Goal: Navigation & Orientation: Understand site structure

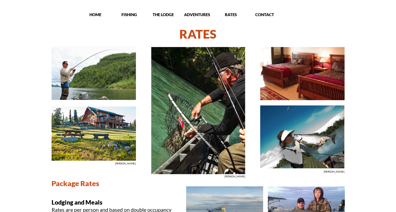
click at [231, 35] on h1 "RATES" at bounding box center [198, 34] width 318 height 19
click at [201, 15] on p "ADVENTURES" at bounding box center [197, 14] width 33 height 5
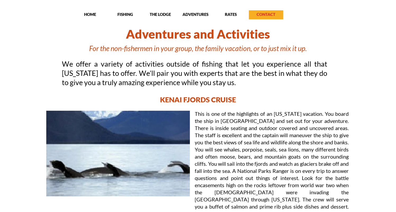
click at [262, 14] on p "CONTACT" at bounding box center [266, 14] width 34 height 5
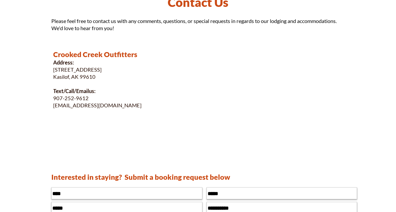
scroll to position [32, 0]
click at [178, 68] on p "59325 Sterling Highway" at bounding box center [132, 69] width 159 height 7
click at [178, 66] on p "59325 Sterling Highway" at bounding box center [132, 69] width 159 height 7
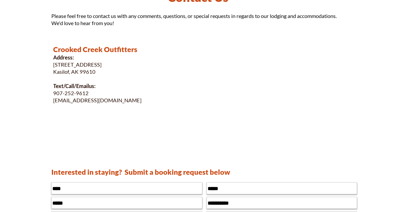
scroll to position [0, 0]
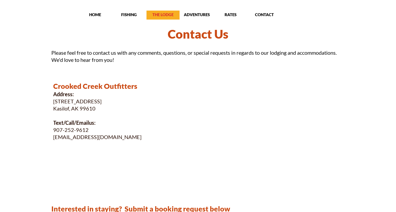
click at [166, 15] on p "THE LODGE" at bounding box center [163, 14] width 33 height 5
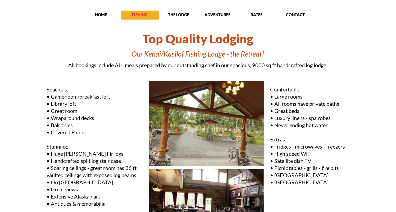
click at [148, 17] on p "FISHING" at bounding box center [140, 14] width 38 height 5
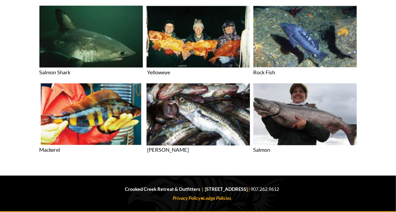
scroll to position [1214, 0]
